Goal: Task Accomplishment & Management: Manage account settings

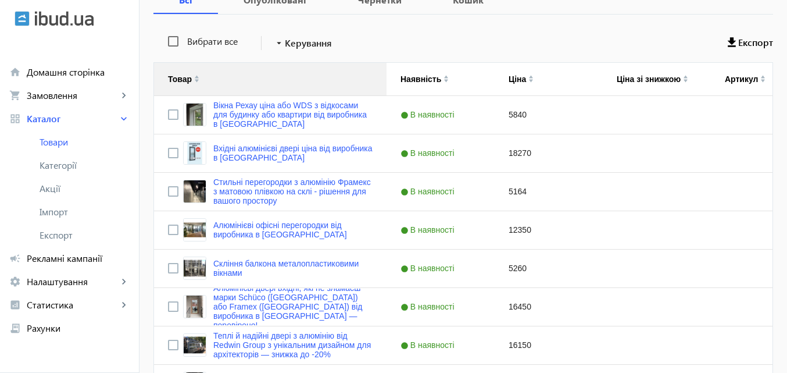
scroll to position [233, 0]
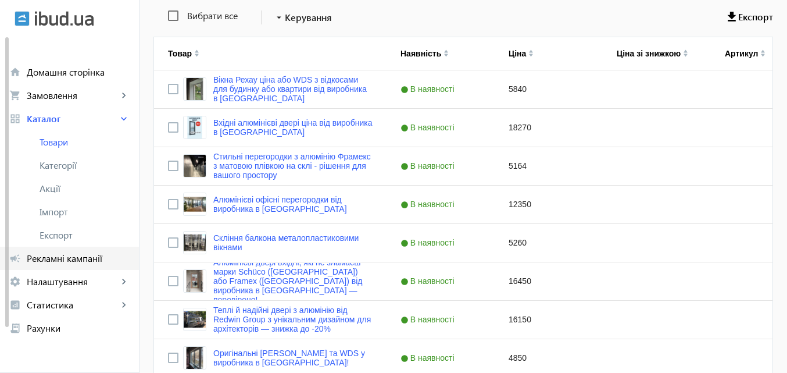
click at [90, 256] on span "Рекламні кампанії" at bounding box center [78, 258] width 103 height 12
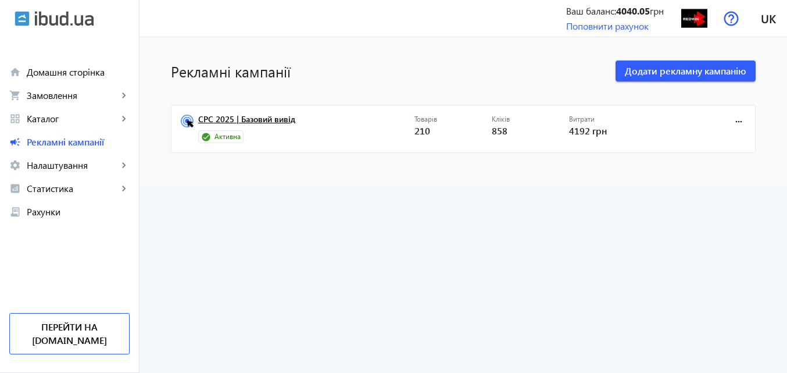
click at [286, 117] on link "CPC 2025 | Базовий вивід" at bounding box center [306, 123] width 216 height 16
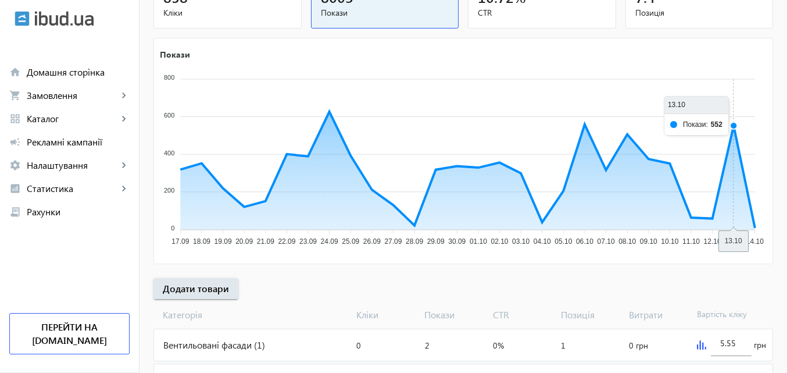
scroll to position [174, 0]
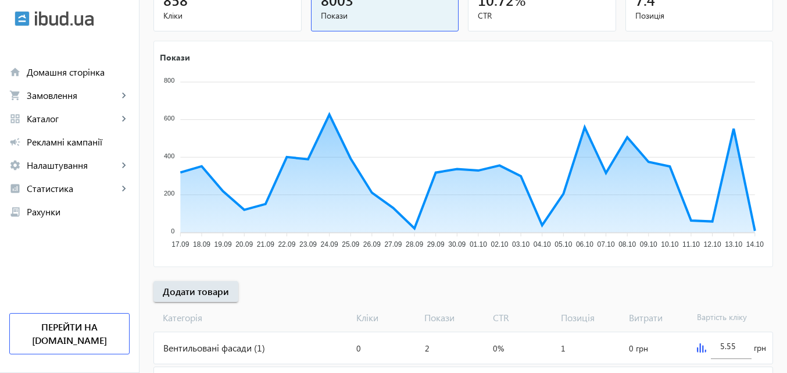
scroll to position [174, 0]
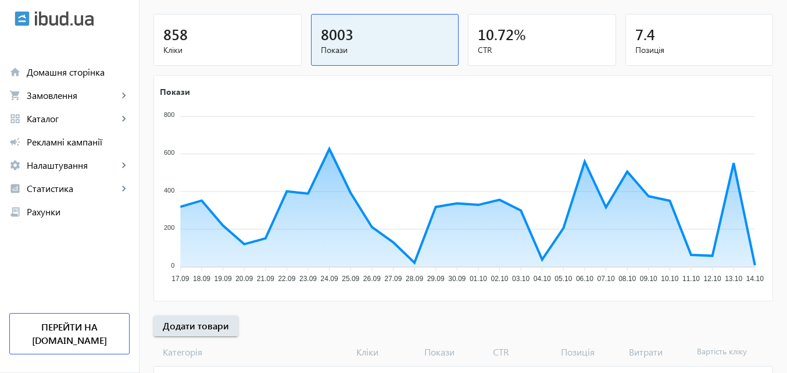
scroll to position [233, 0]
